Goal: Task Accomplishment & Management: Manage account settings

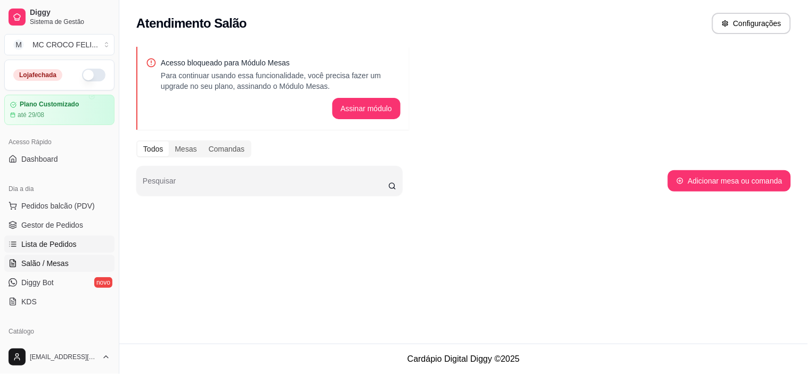
click at [65, 240] on span "Lista de Pedidos" at bounding box center [48, 244] width 55 height 11
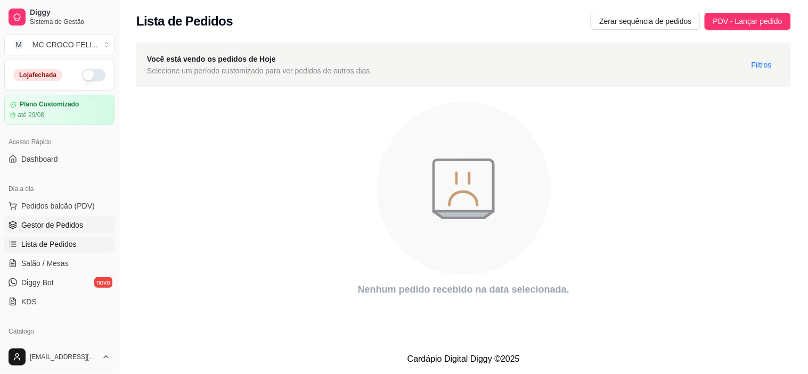
click at [55, 221] on span "Gestor de Pedidos" at bounding box center [52, 225] width 62 height 11
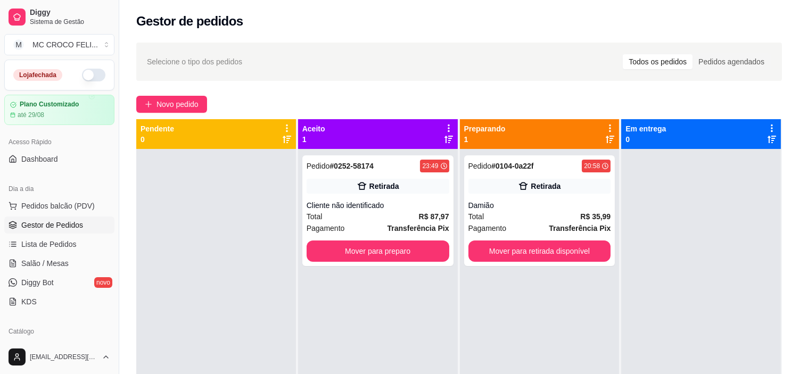
click at [656, 60] on div "Todos os pedidos" at bounding box center [658, 61] width 70 height 15
click at [623, 54] on input "Todos os pedidos" at bounding box center [623, 54] width 0 height 0
click at [656, 60] on div "Todos os pedidos" at bounding box center [658, 61] width 70 height 15
click at [623, 54] on input "Todos os pedidos" at bounding box center [623, 54] width 0 height 0
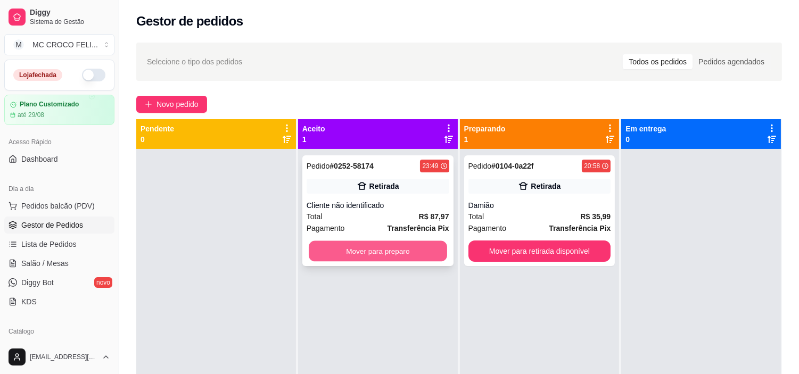
click at [417, 254] on button "Mover para preparo" at bounding box center [378, 251] width 138 height 21
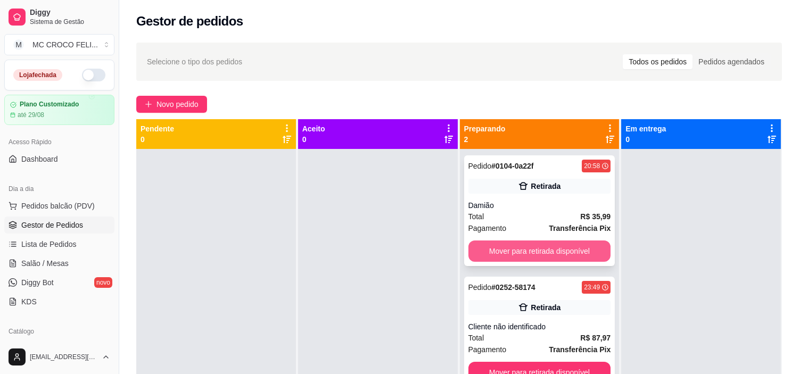
click at [578, 243] on button "Mover para retirada disponível" at bounding box center [540, 251] width 143 height 21
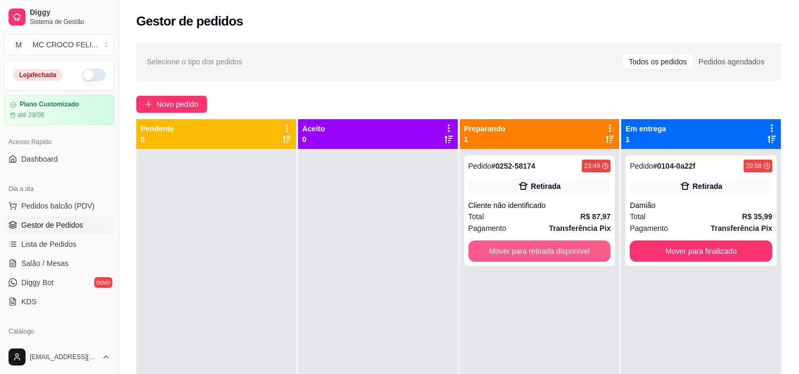
click at [578, 243] on button "Mover para retirada disponível" at bounding box center [540, 251] width 143 height 21
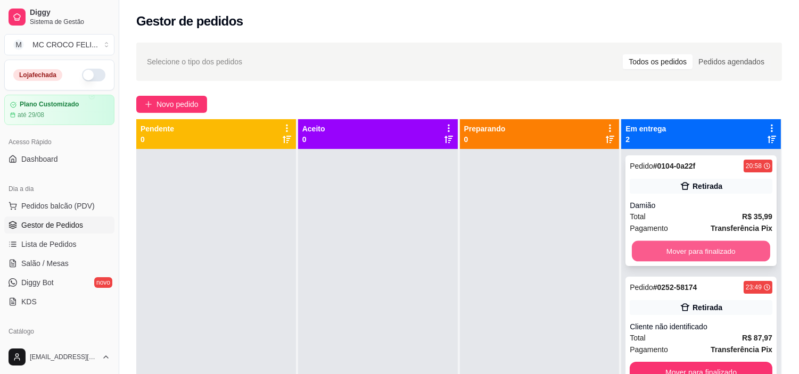
click at [676, 245] on button "Mover para finalizado" at bounding box center [701, 251] width 138 height 21
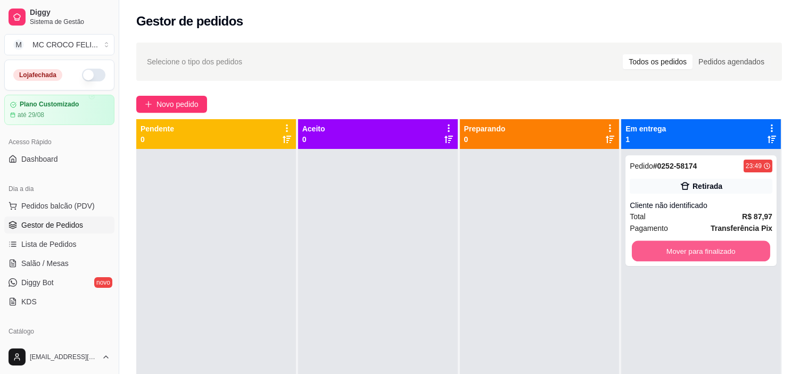
click at [676, 245] on button "Mover para finalizado" at bounding box center [701, 251] width 138 height 21
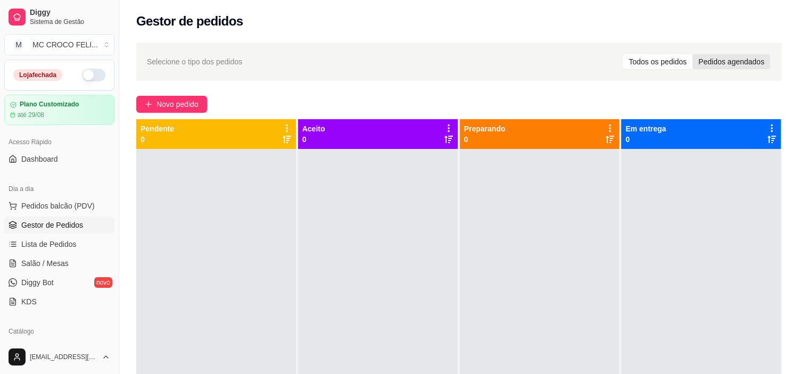
click at [730, 65] on div "Pedidos agendados" at bounding box center [732, 61] width 78 height 15
click at [693, 54] on input "Pedidos agendados" at bounding box center [693, 54] width 0 height 0
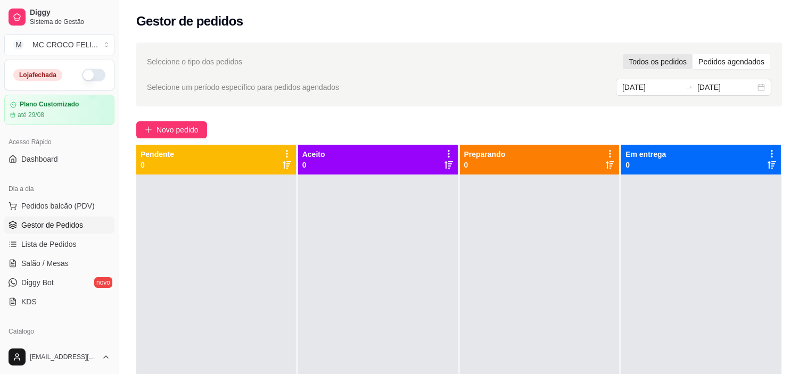
click at [659, 57] on div "Todos os pedidos" at bounding box center [658, 61] width 70 height 15
click at [623, 54] on input "Todos os pedidos" at bounding box center [623, 54] width 0 height 0
